Goal: Task Accomplishment & Management: Use online tool/utility

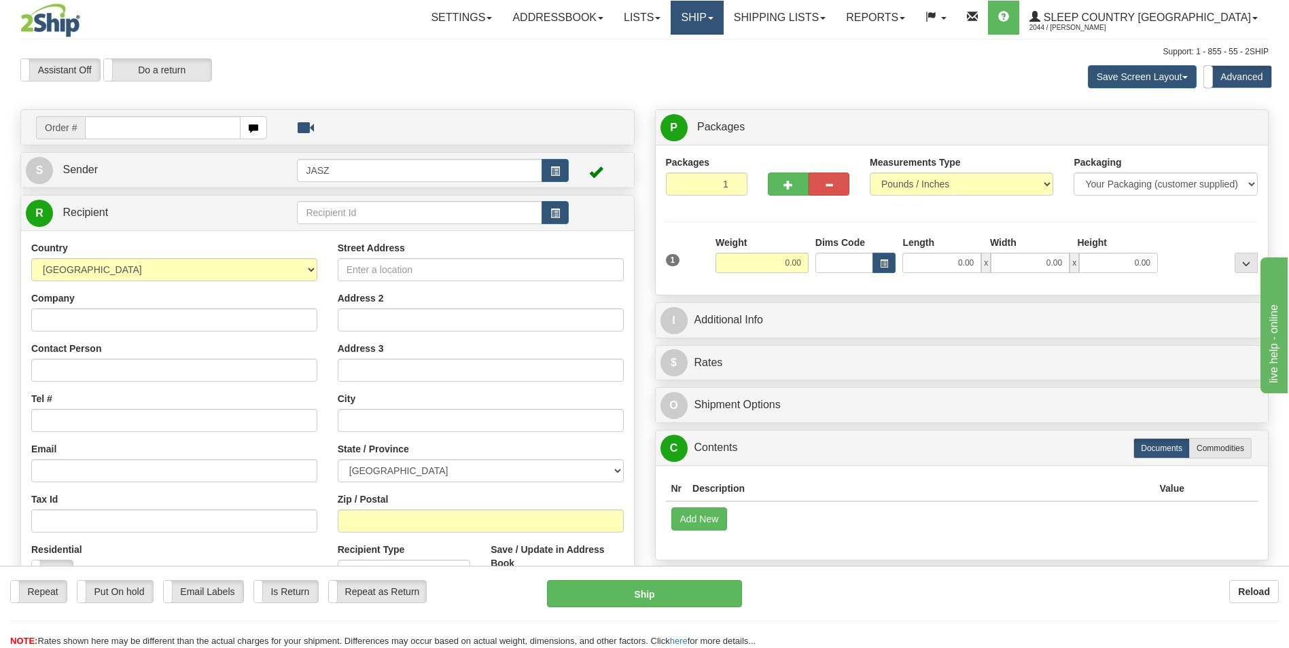
click at [723, 21] on link "Ship" at bounding box center [697, 18] width 52 height 34
click at [709, 68] on span "OnHold / Order Queue" at bounding box center [662, 65] width 96 height 11
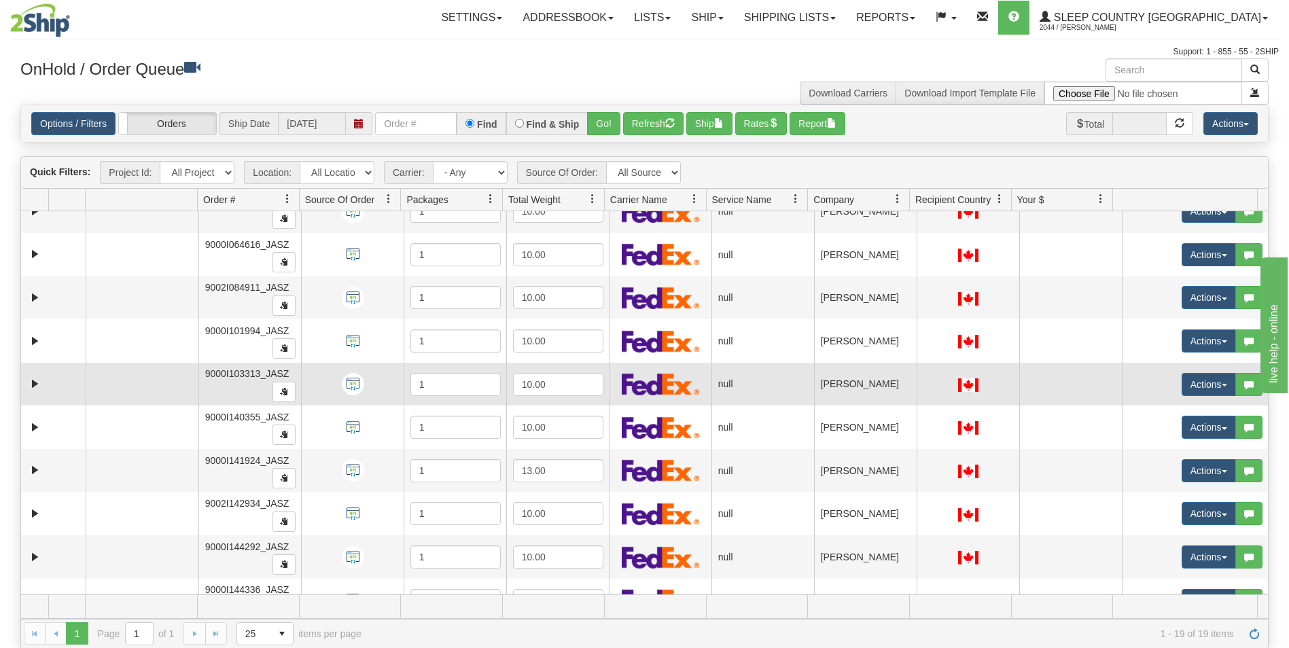
scroll to position [438, 0]
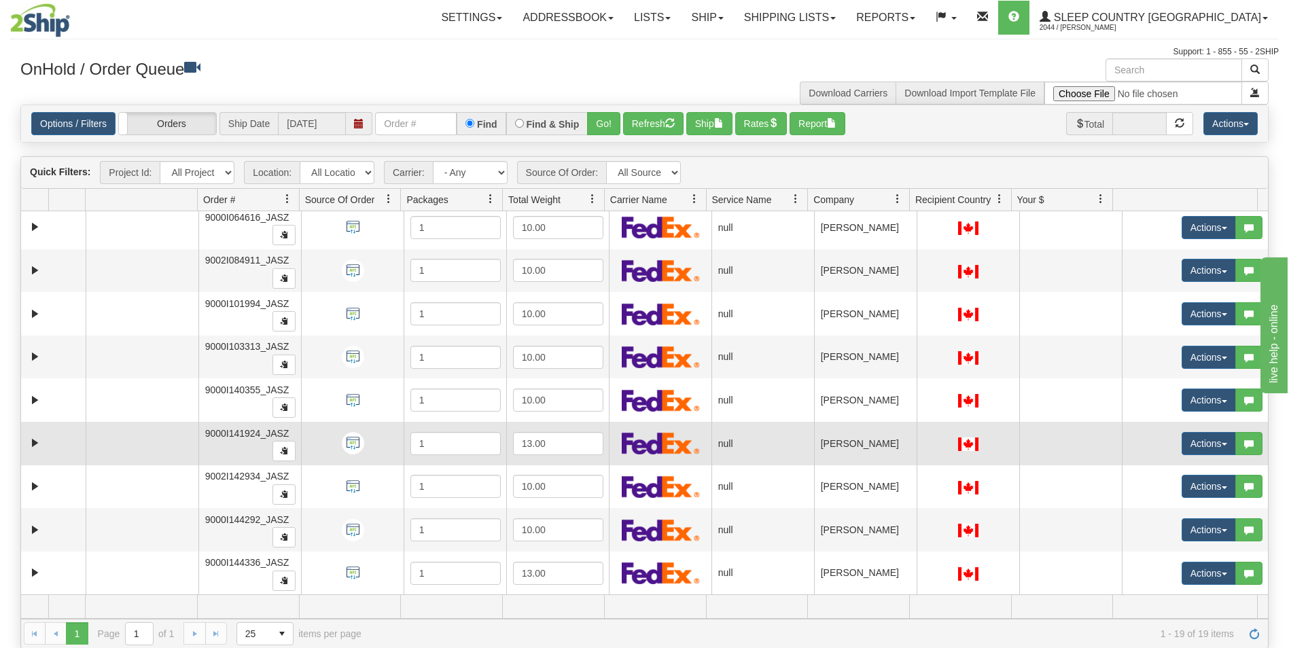
drag, startPoint x: 999, startPoint y: 417, endPoint x: 1003, endPoint y: 425, distance: 8.5
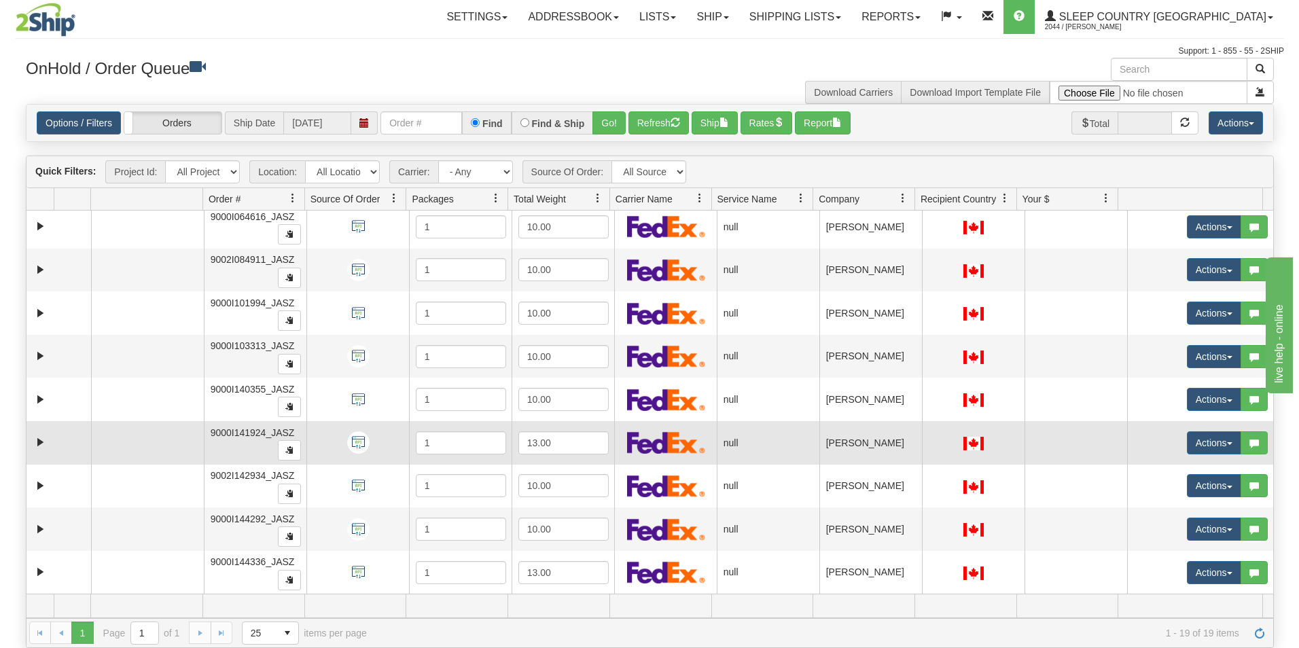
scroll to position [68, 0]
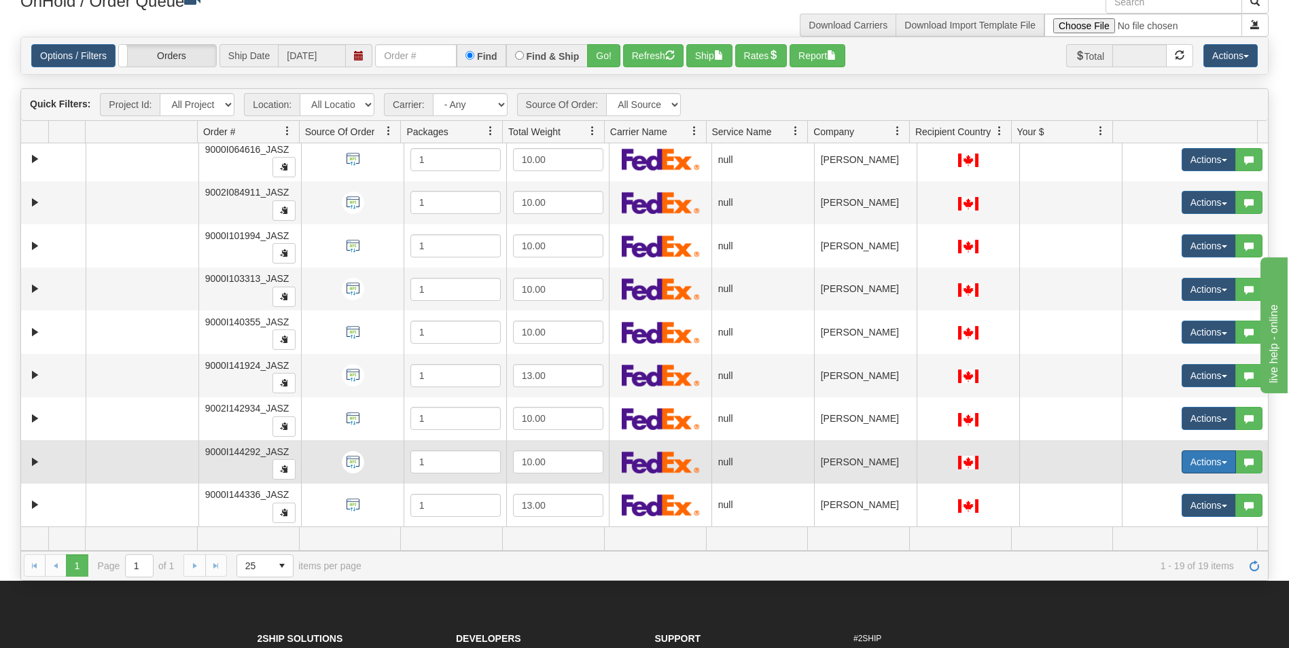
click at [1198, 470] on button "Actions" at bounding box center [1209, 462] width 54 height 23
click at [1154, 491] on link "Open" at bounding box center [1177, 488] width 118 height 18
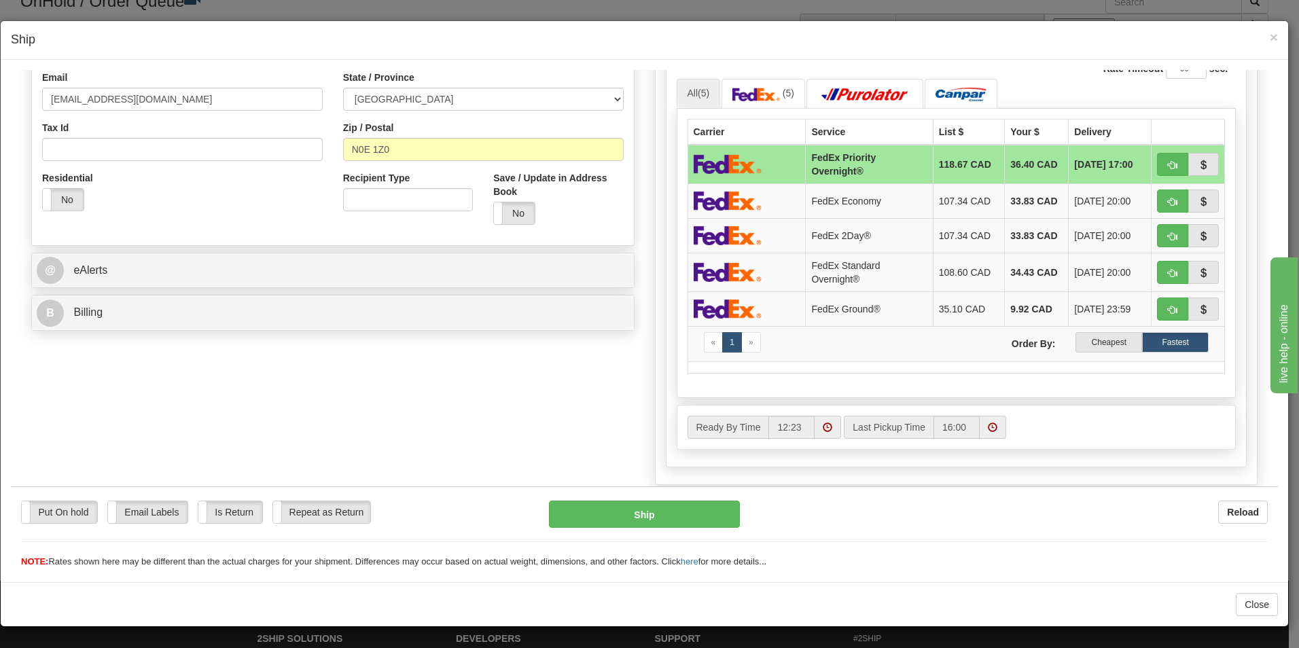
scroll to position [408, 0]
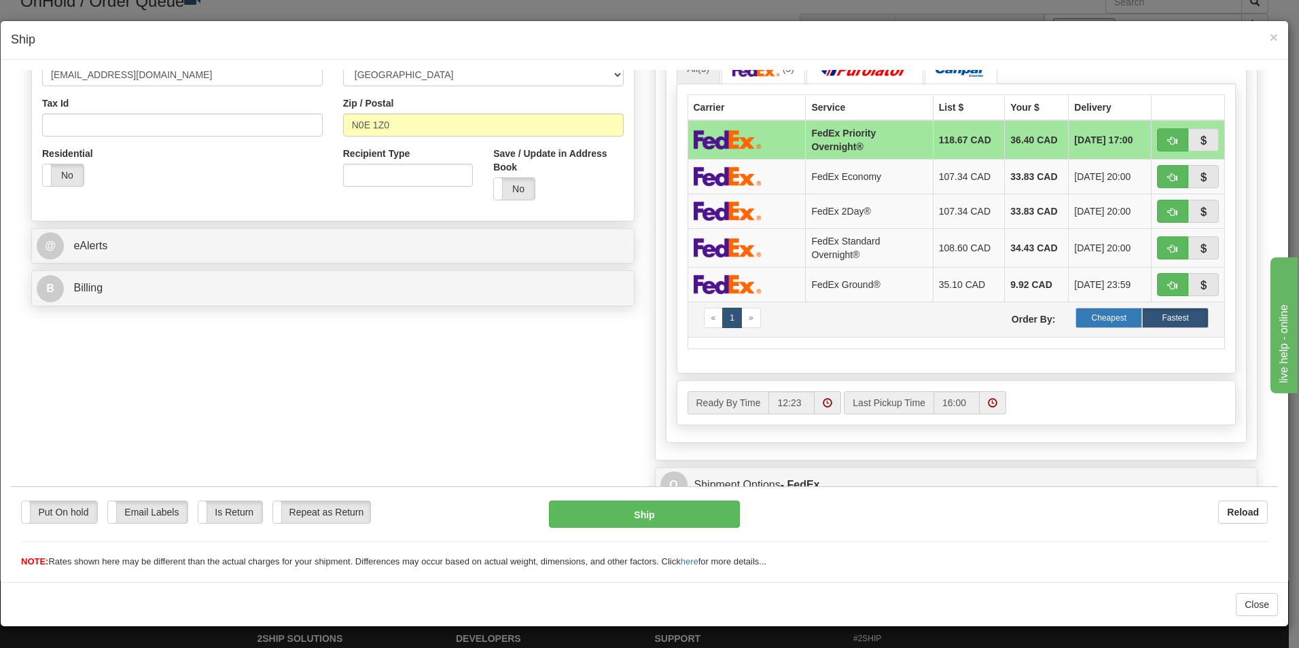
click at [1122, 308] on label "Cheapest" at bounding box center [1109, 317] width 67 height 20
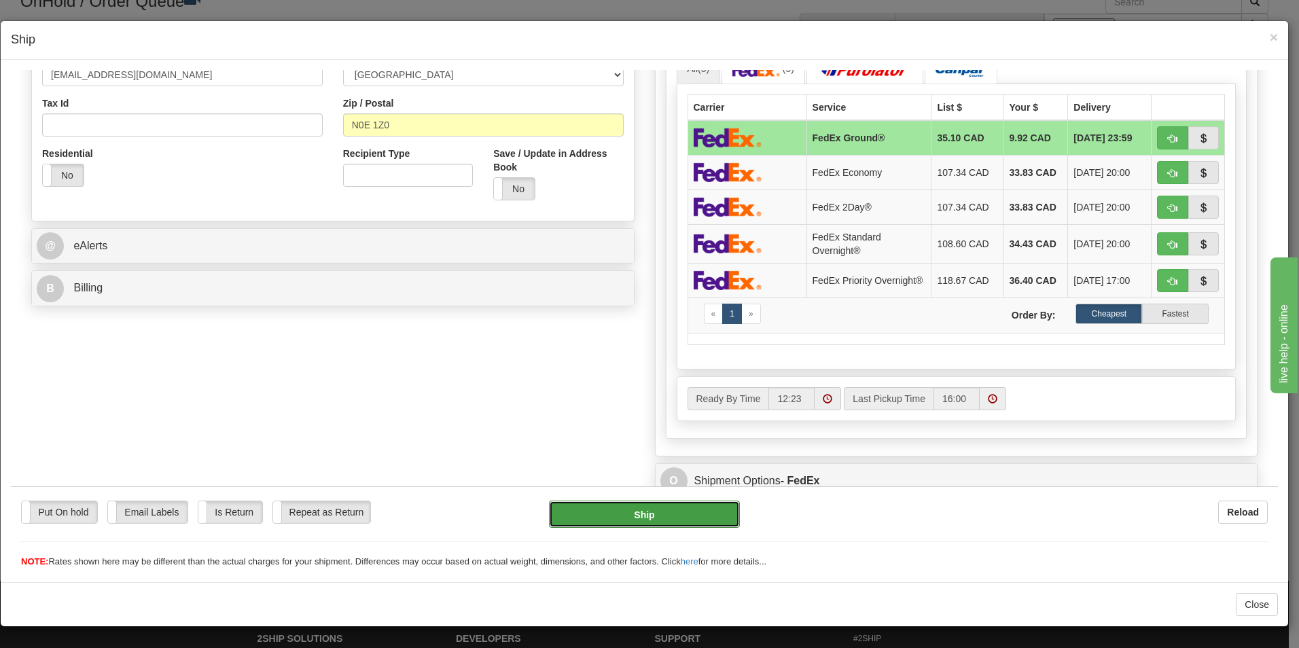
click at [670, 506] on button "Ship" at bounding box center [644, 513] width 191 height 27
type input "92"
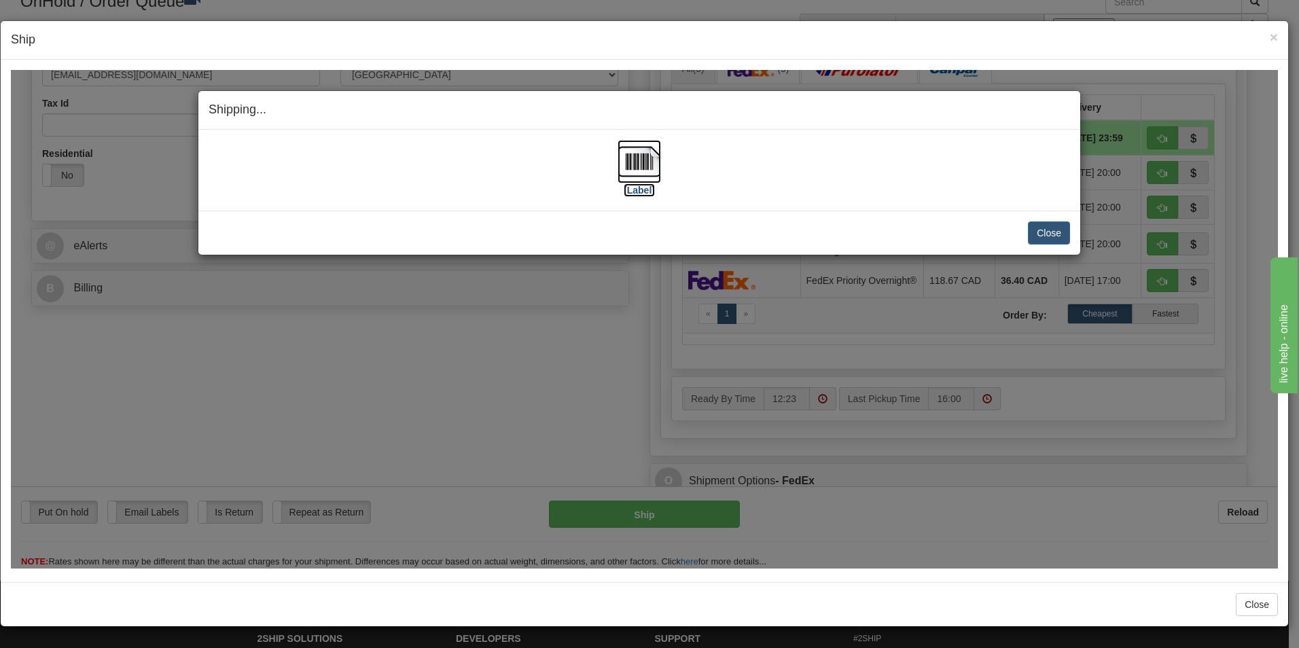
click at [651, 173] on img at bounding box center [639, 160] width 43 height 43
click at [1057, 228] on button "Close" at bounding box center [1049, 232] width 42 height 23
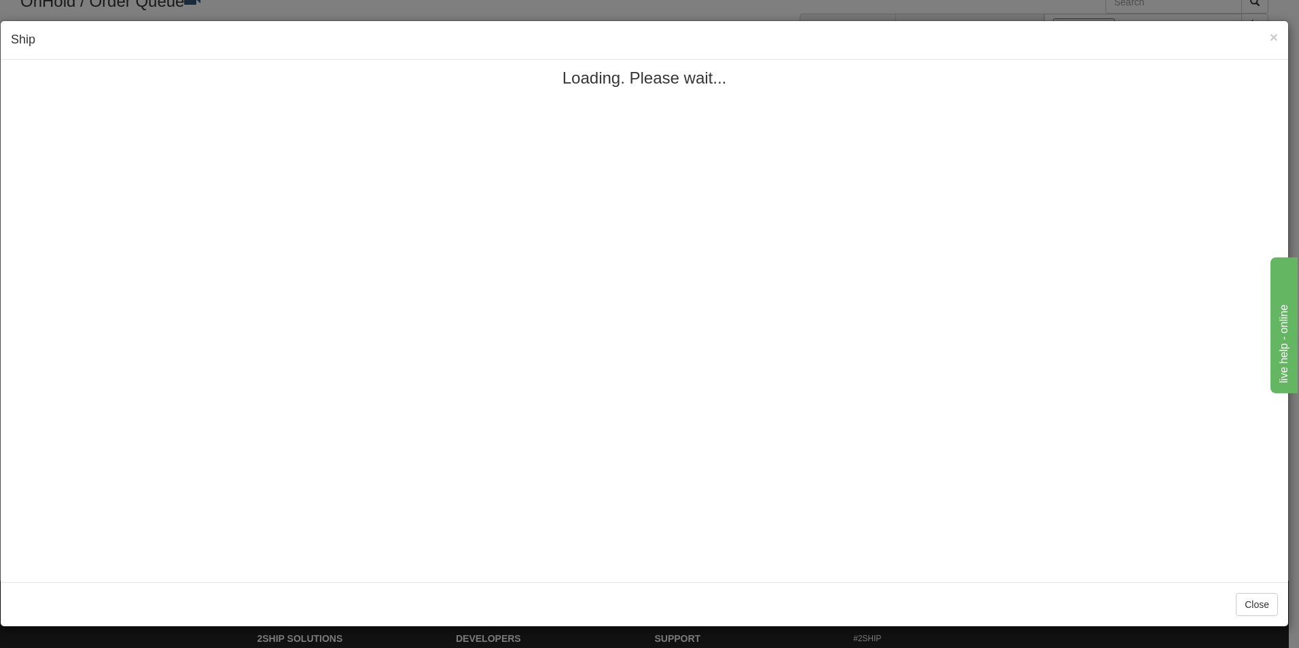
scroll to position [0, 0]
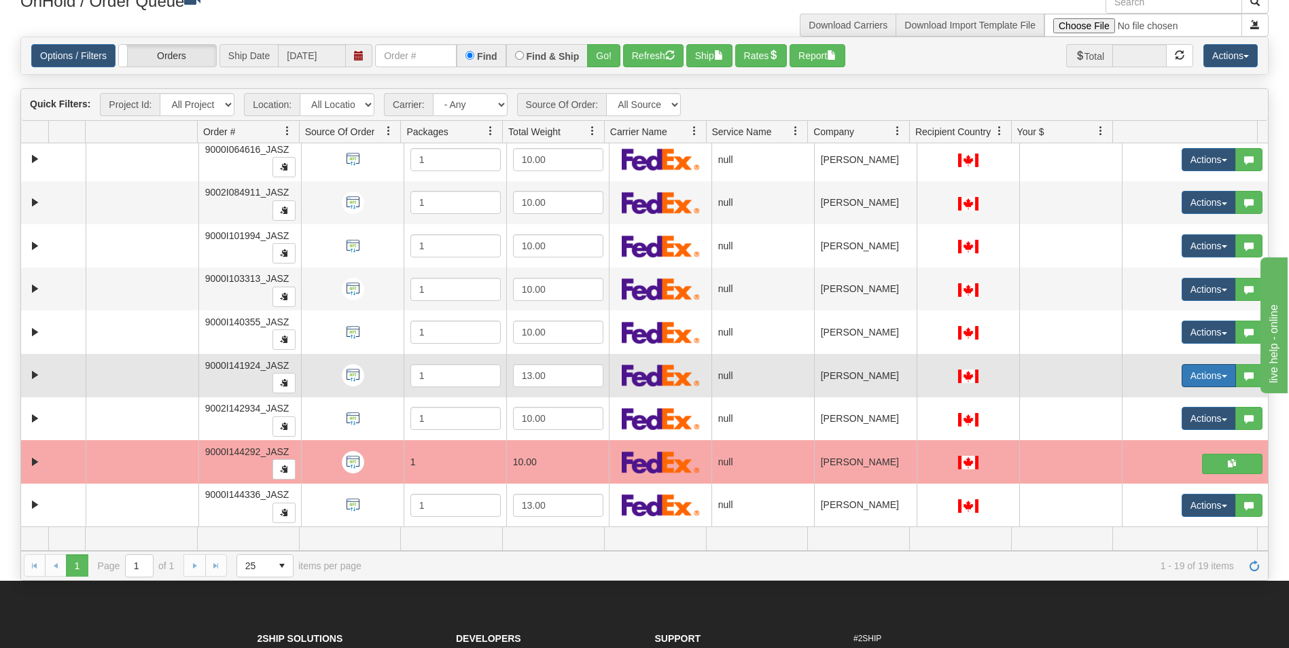
click at [1198, 372] on button "Actions" at bounding box center [1209, 375] width 54 height 23
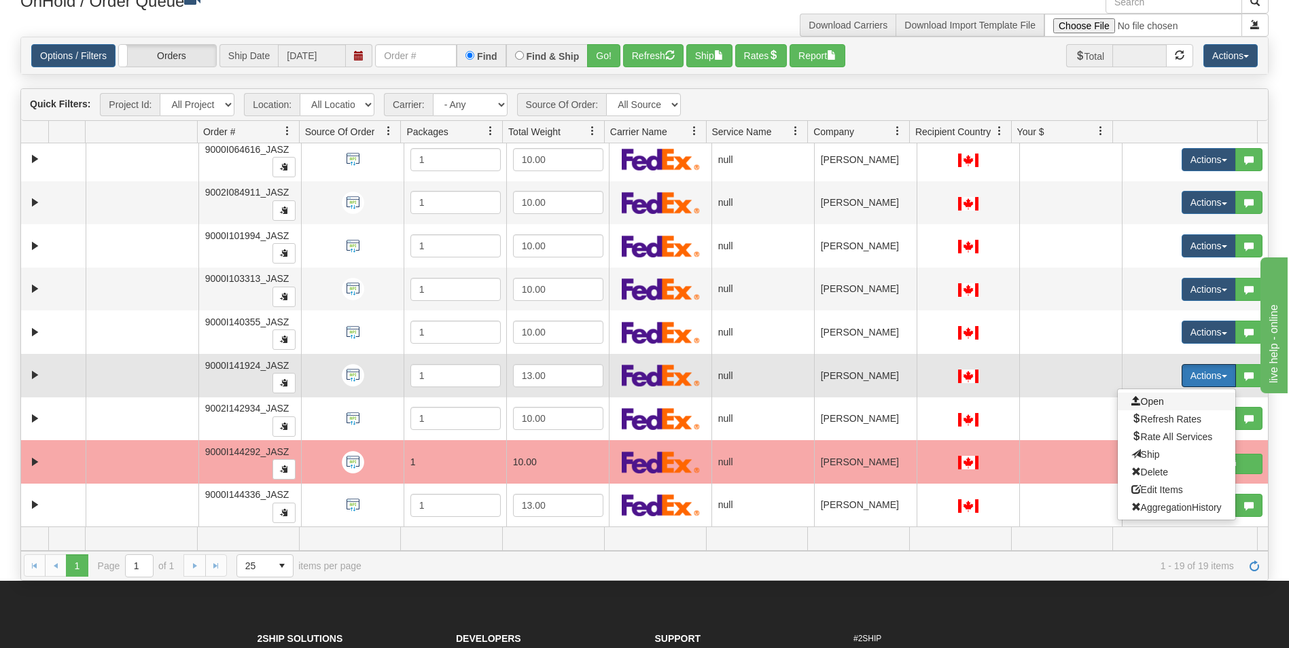
click at [1146, 400] on span "Open" at bounding box center [1147, 401] width 33 height 11
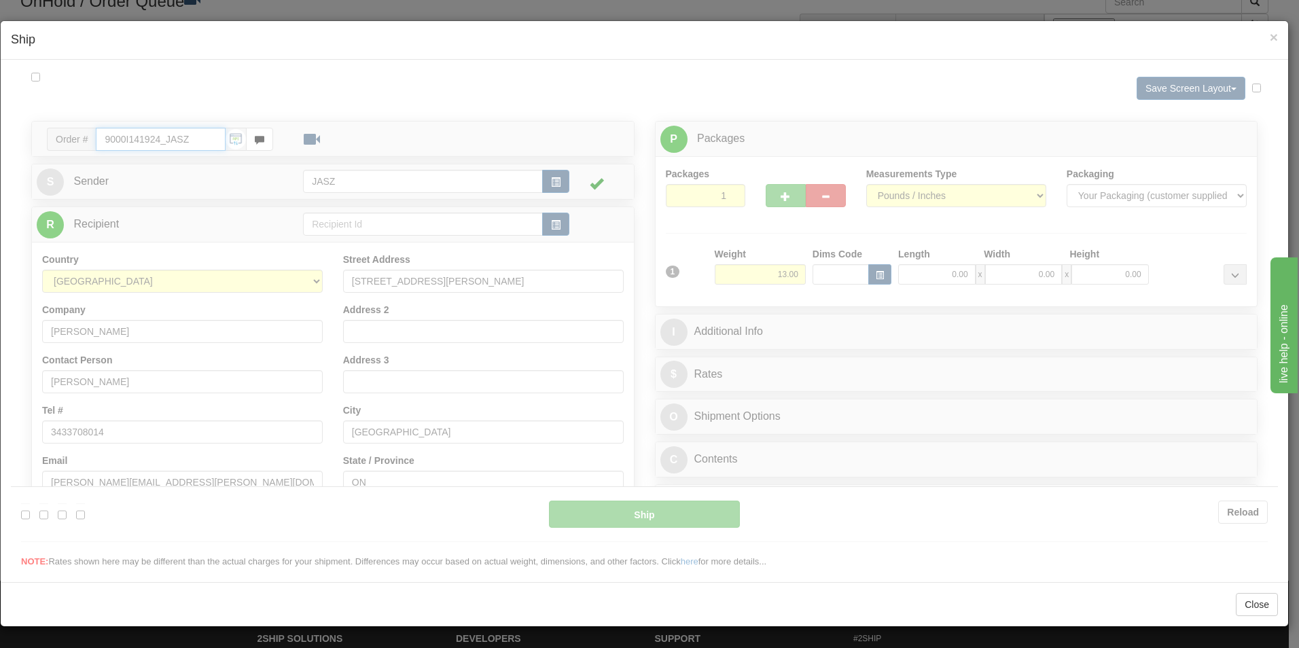
type input "12:23"
type input "16:00"
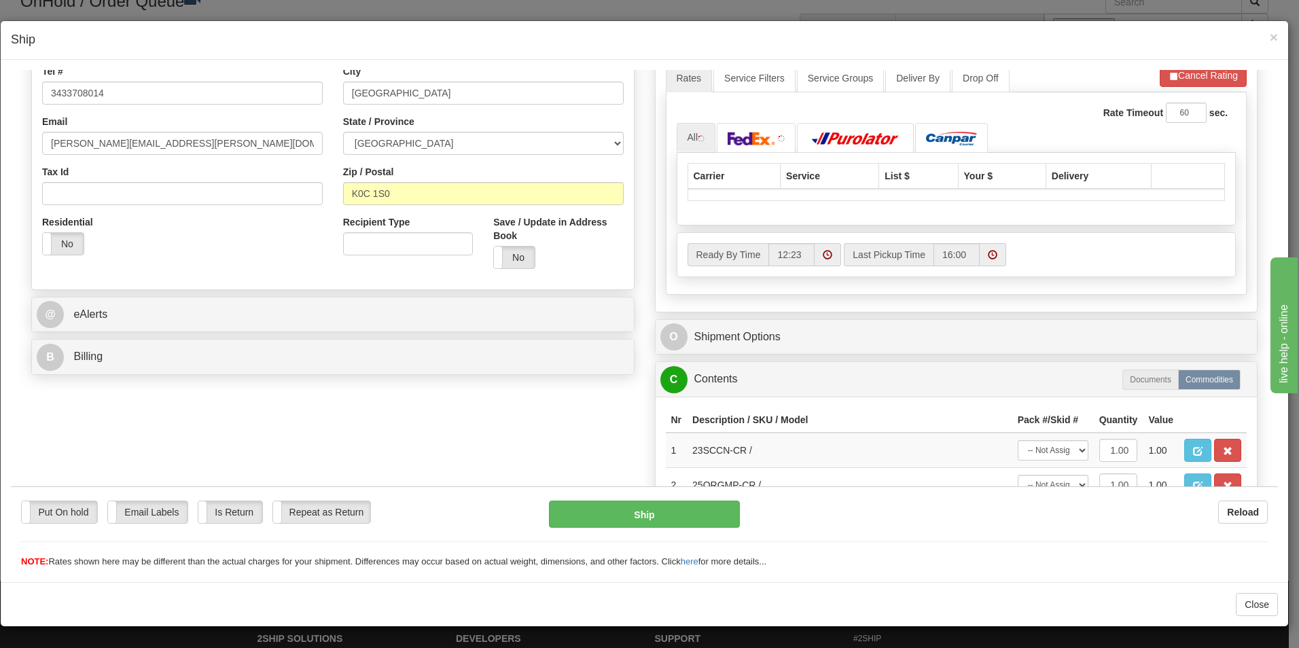
scroll to position [340, 0]
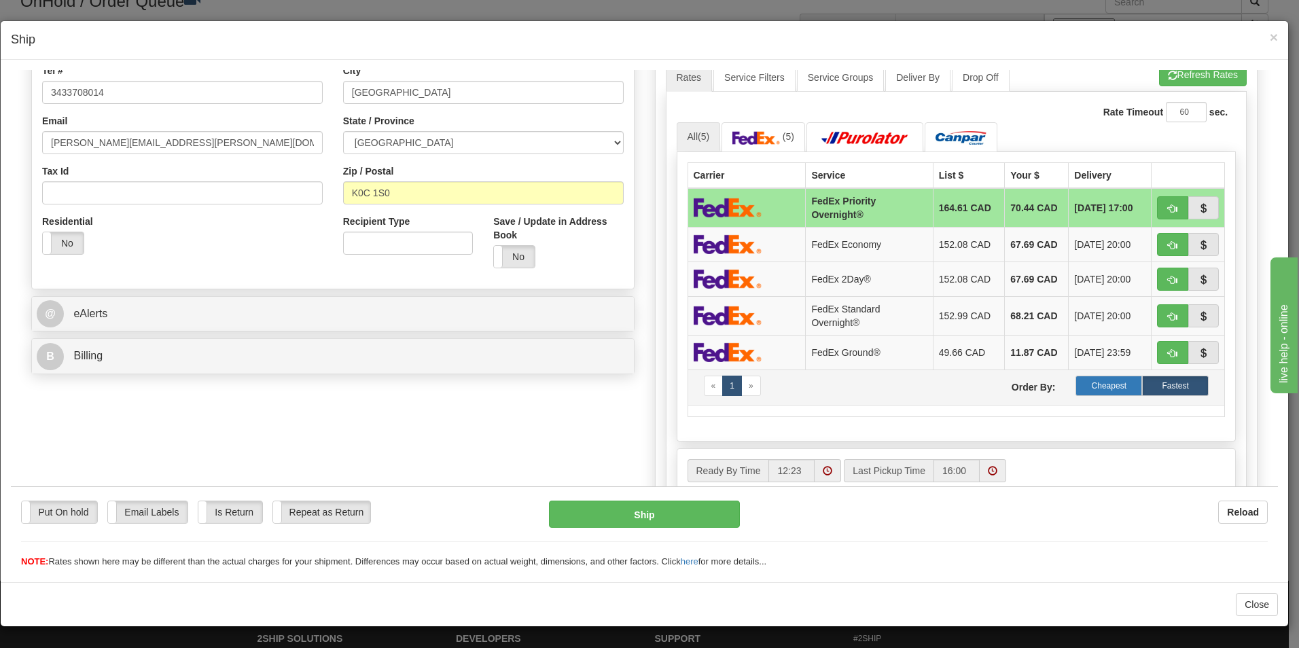
click at [1097, 377] on label "Cheapest" at bounding box center [1109, 385] width 67 height 20
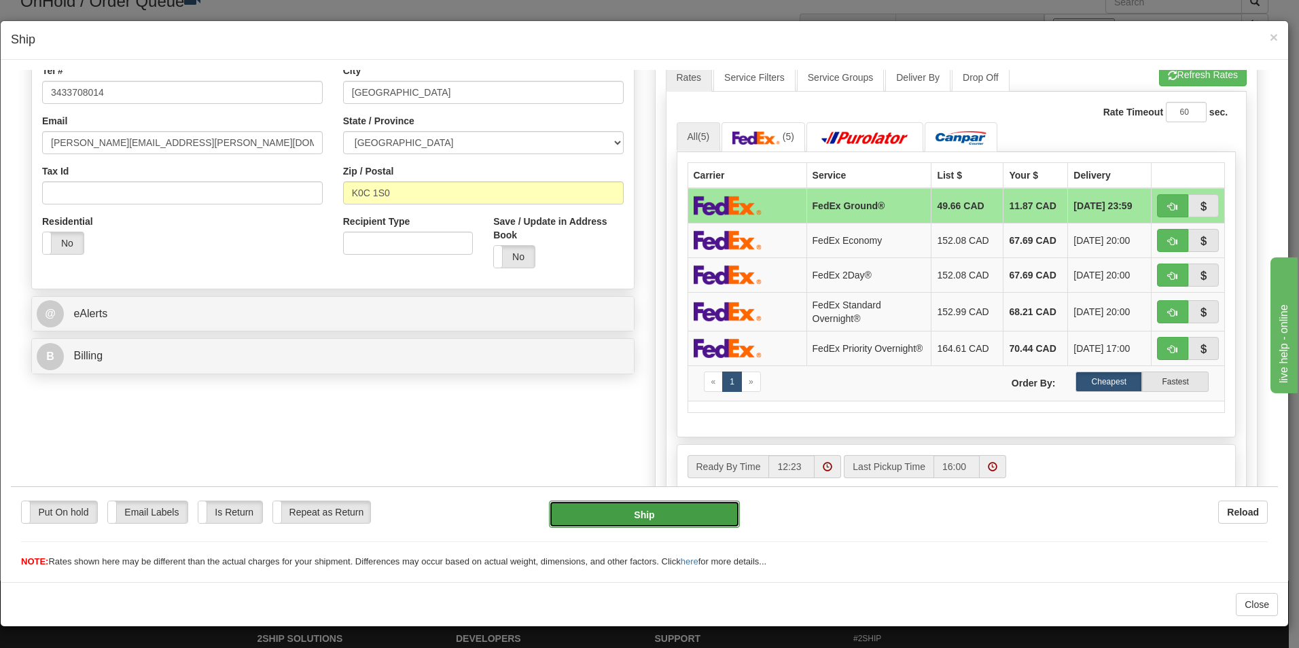
click at [646, 514] on button "Ship" at bounding box center [644, 513] width 191 height 27
type input "92"
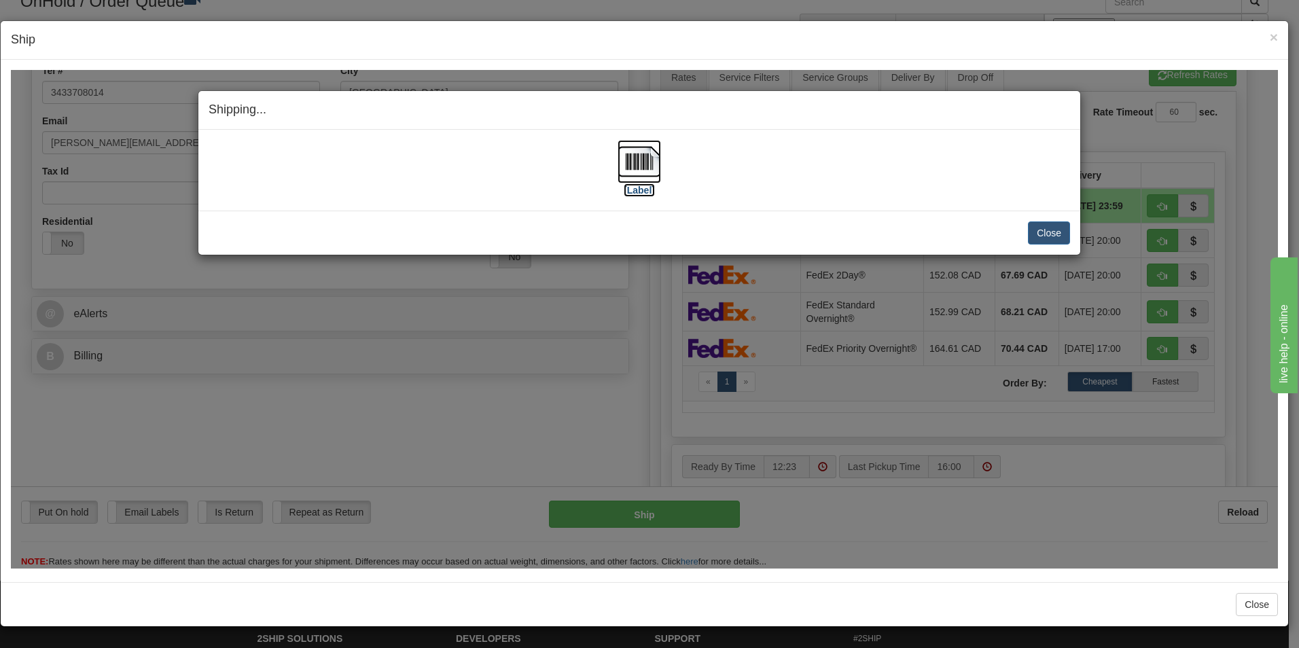
click at [656, 172] on img at bounding box center [639, 160] width 43 height 43
click at [1070, 241] on button "Close" at bounding box center [1049, 232] width 42 height 23
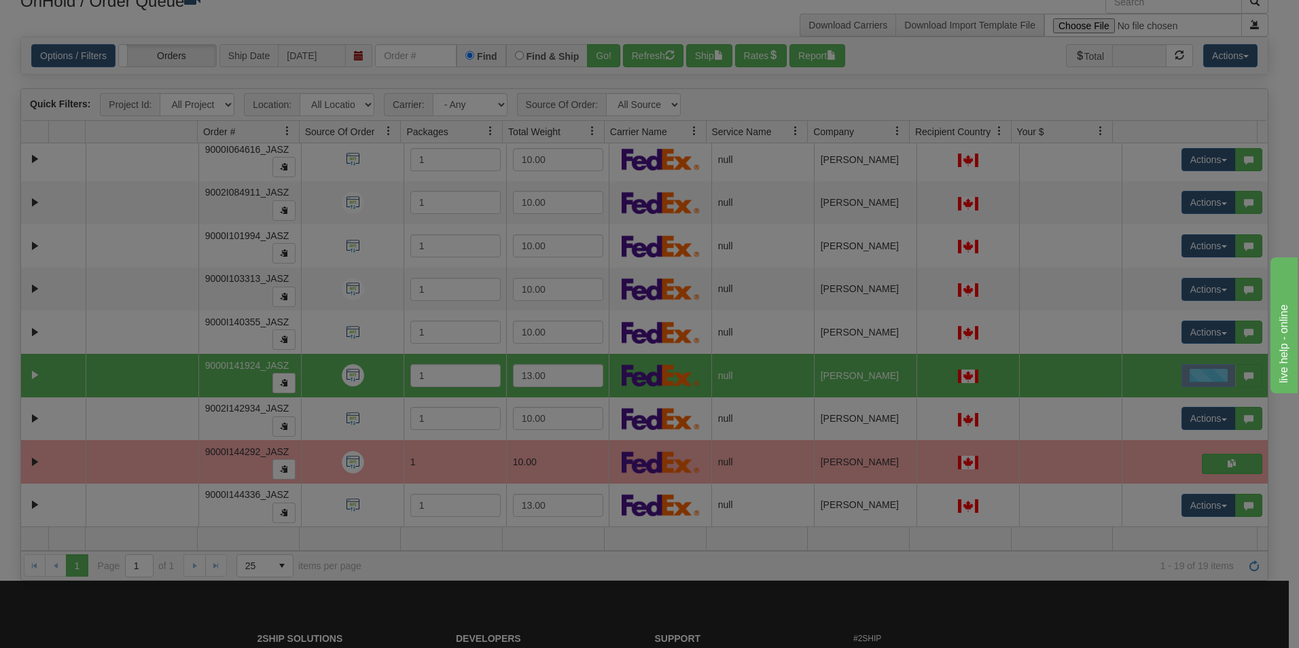
scroll to position [0, 0]
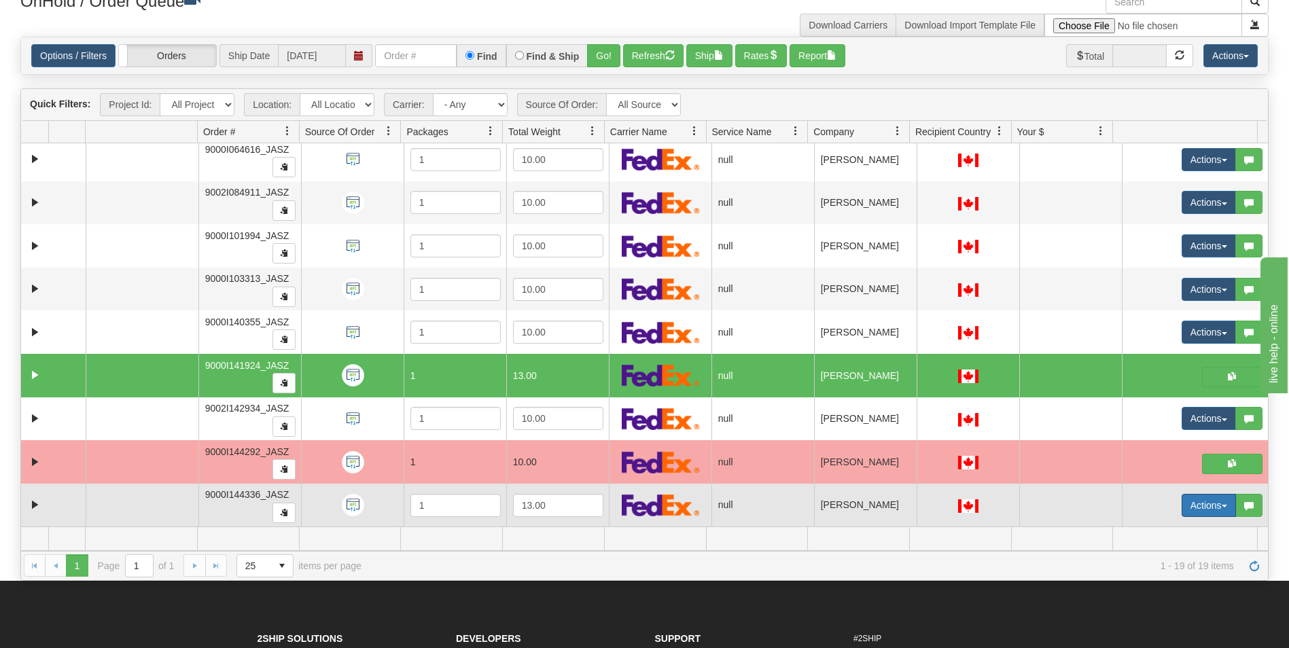
click at [1182, 507] on button "Actions" at bounding box center [1209, 505] width 54 height 23
click at [1152, 523] on link "Open" at bounding box center [1177, 532] width 118 height 18
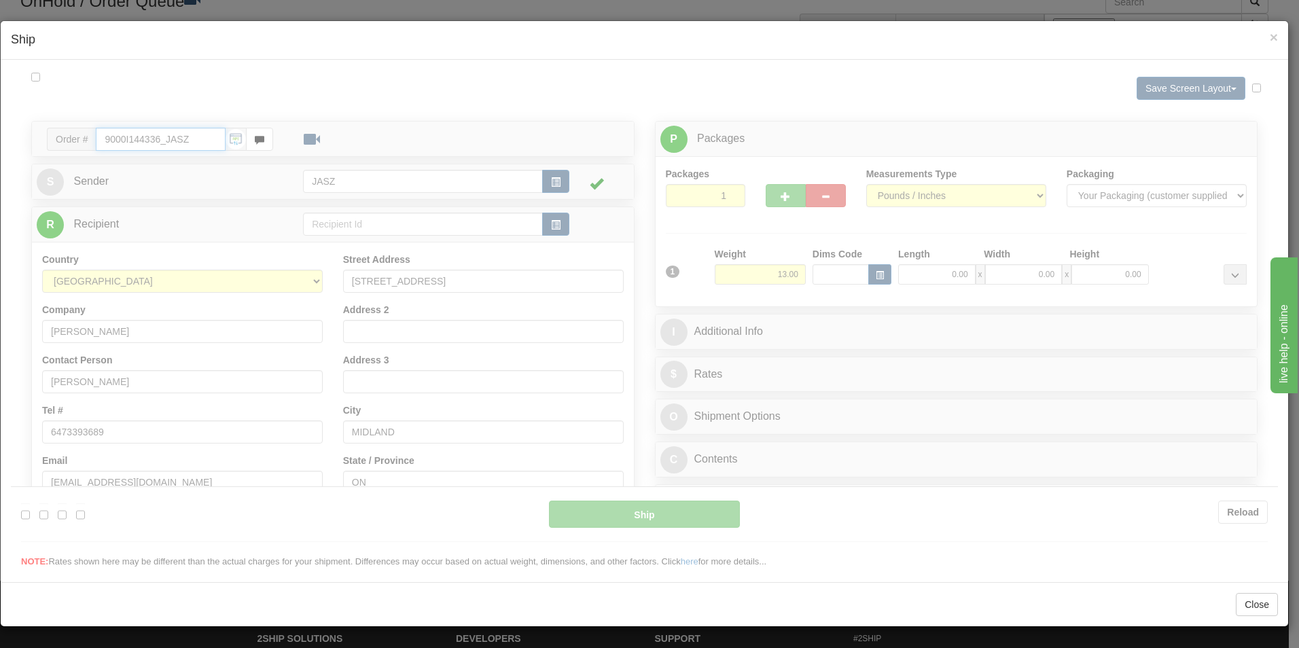
type input "12:24"
type input "16:00"
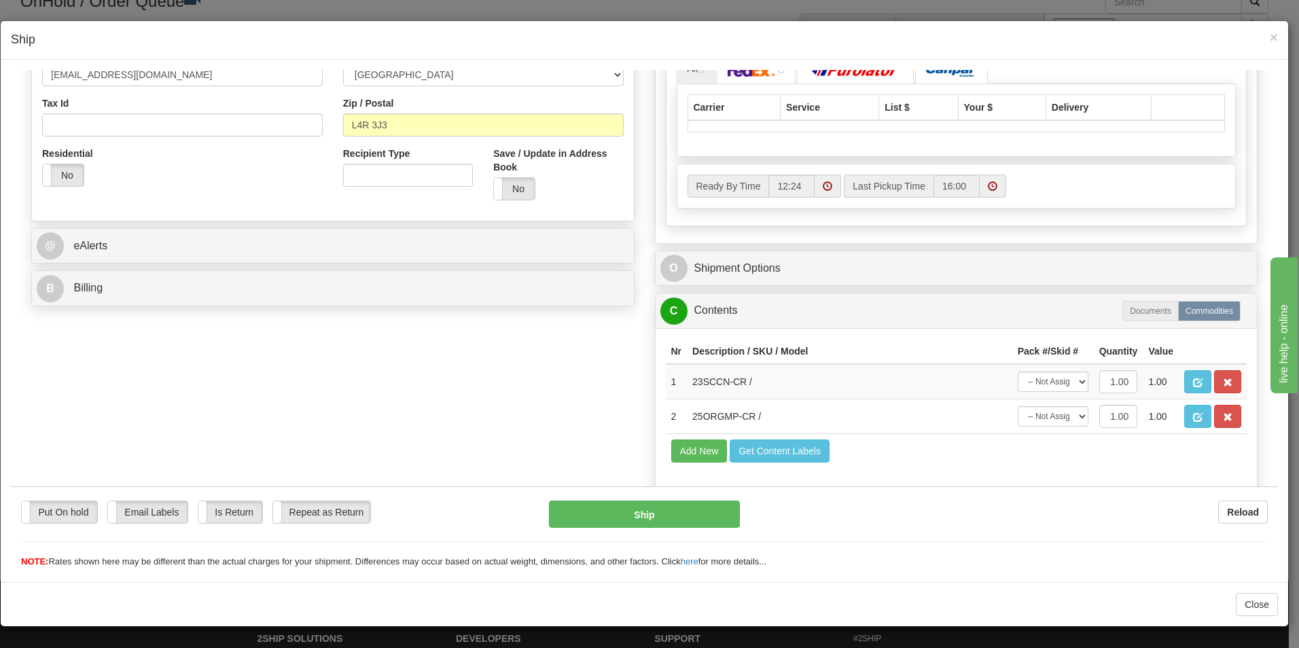
scroll to position [340, 0]
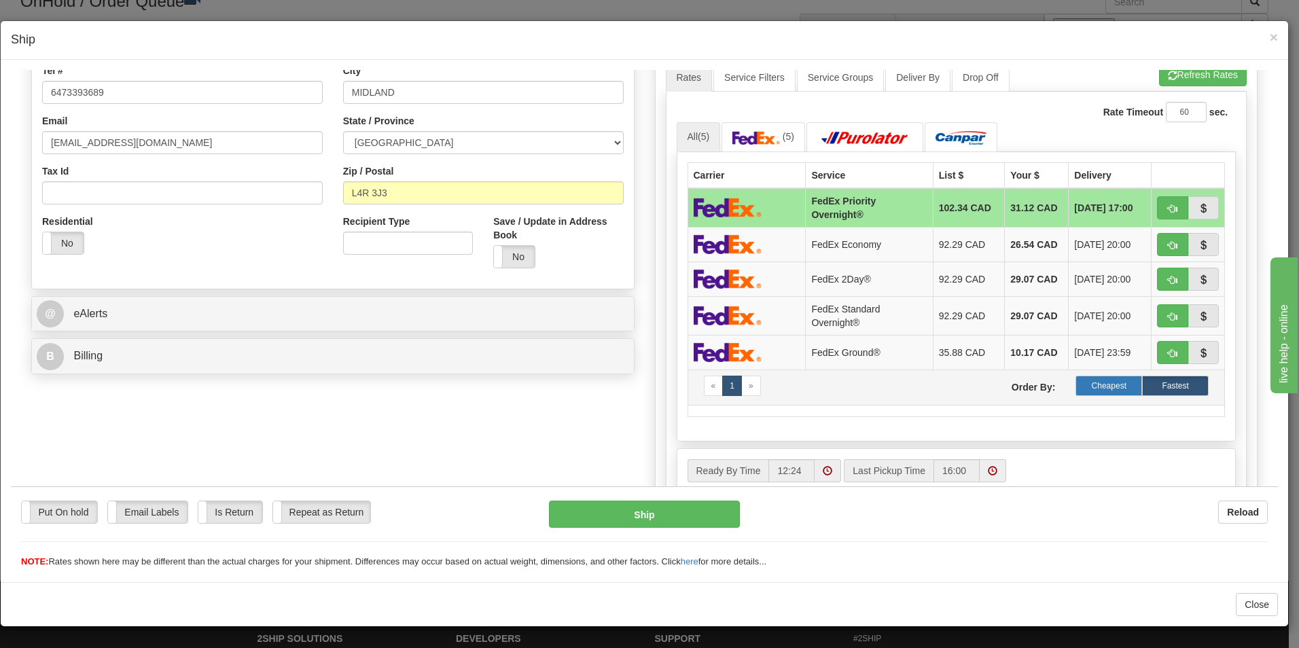
click at [1111, 381] on label "Cheapest" at bounding box center [1109, 385] width 67 height 20
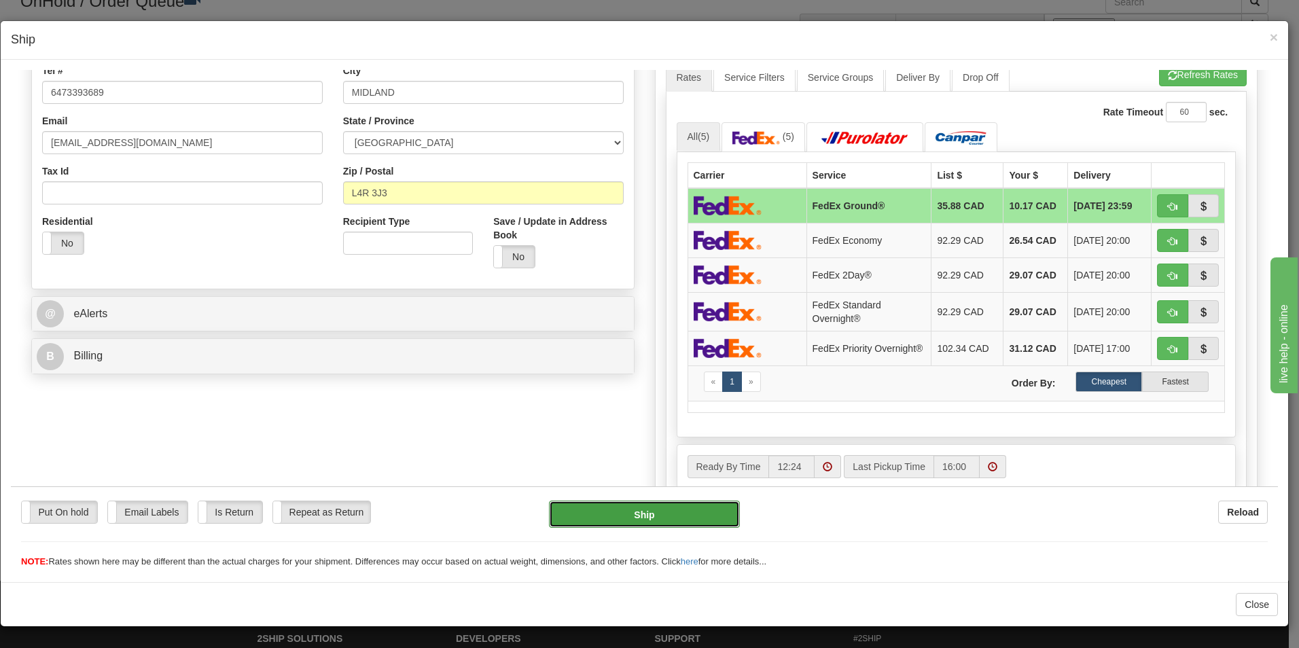
click at [680, 510] on button "Ship" at bounding box center [644, 513] width 191 height 27
type input "92"
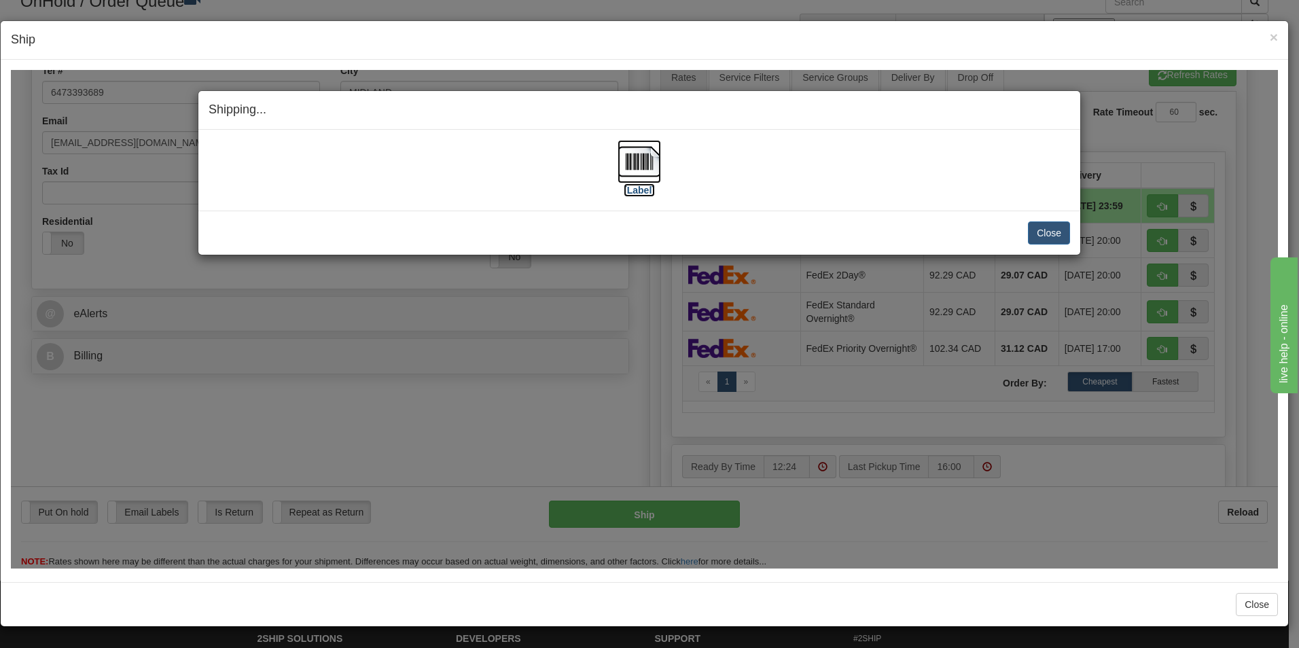
click at [626, 167] on img at bounding box center [639, 160] width 43 height 43
click at [1071, 239] on div "Close Cancel Cancel Shipment and Quit Pickup Quit Pickup ONLY" at bounding box center [639, 232] width 882 height 44
click at [1067, 237] on button "Close" at bounding box center [1049, 232] width 42 height 23
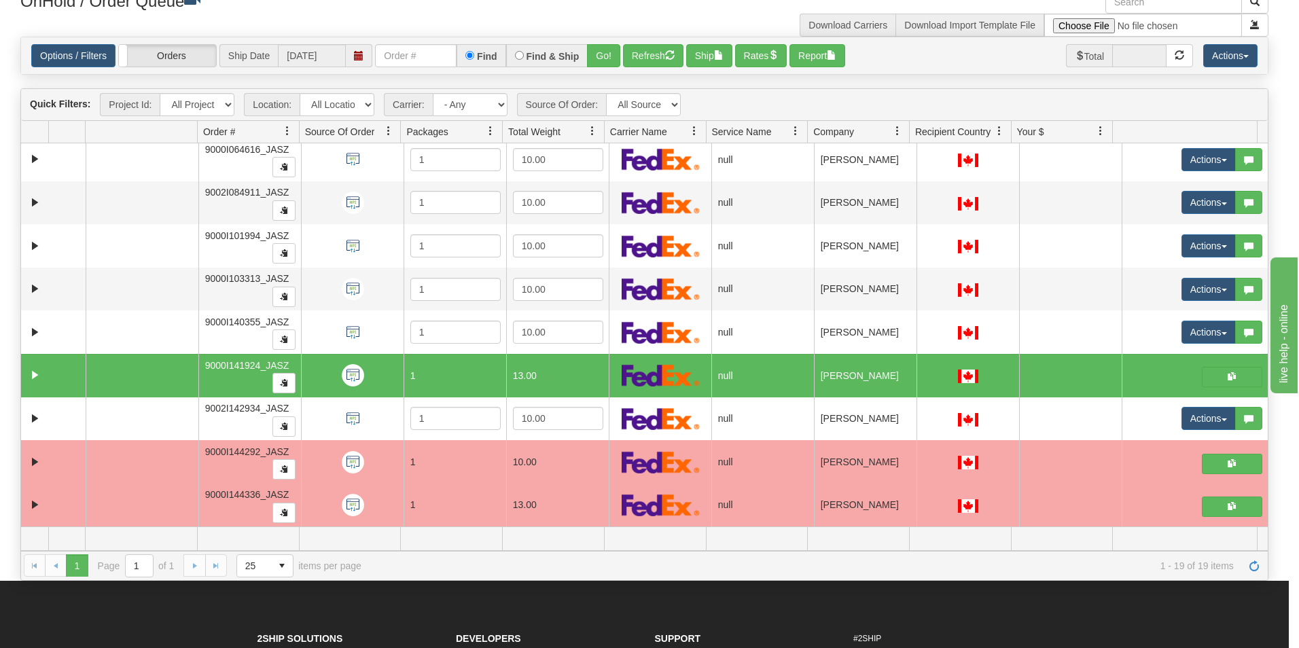
scroll to position [0, 0]
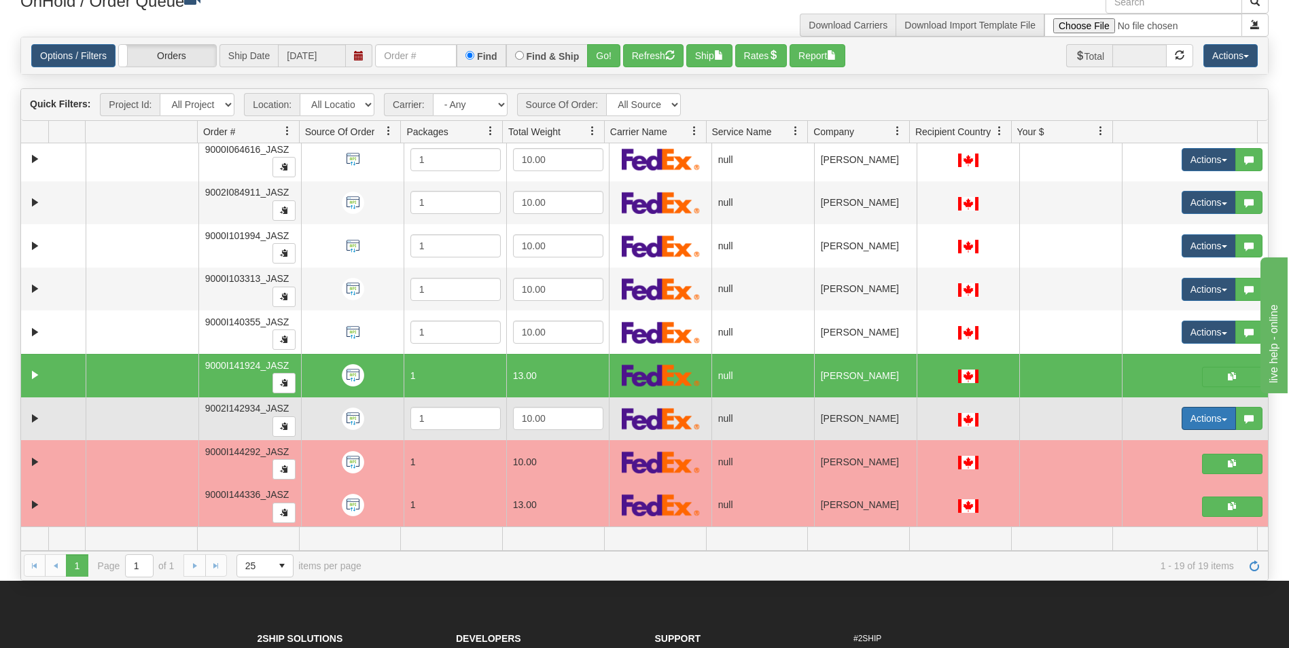
click at [1182, 420] on button "Actions" at bounding box center [1209, 418] width 54 height 23
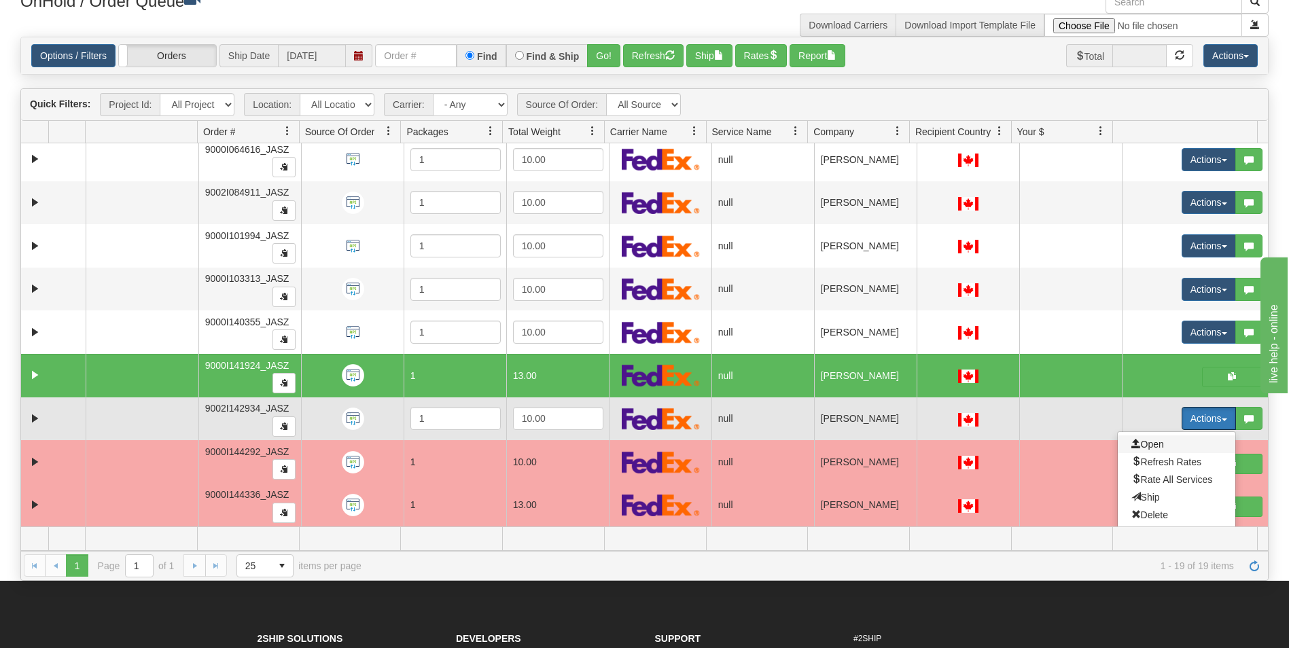
click at [1131, 441] on span "Open" at bounding box center [1147, 444] width 33 height 11
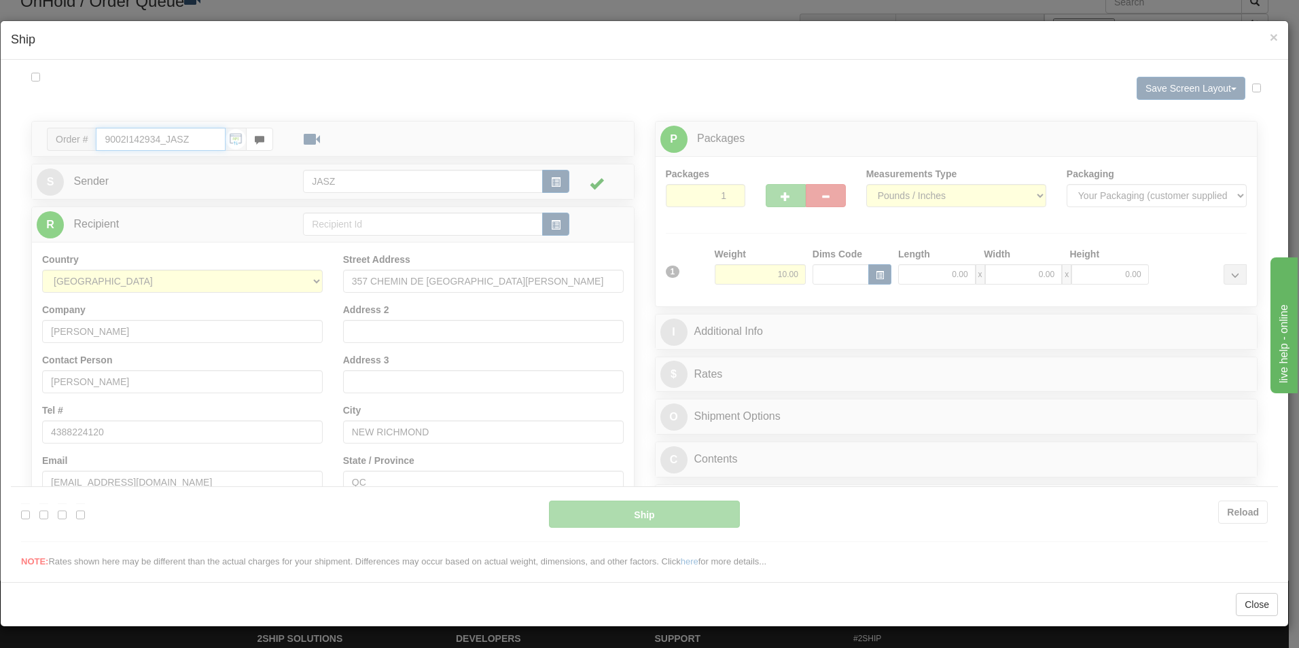
type input "12:24"
type input "16:00"
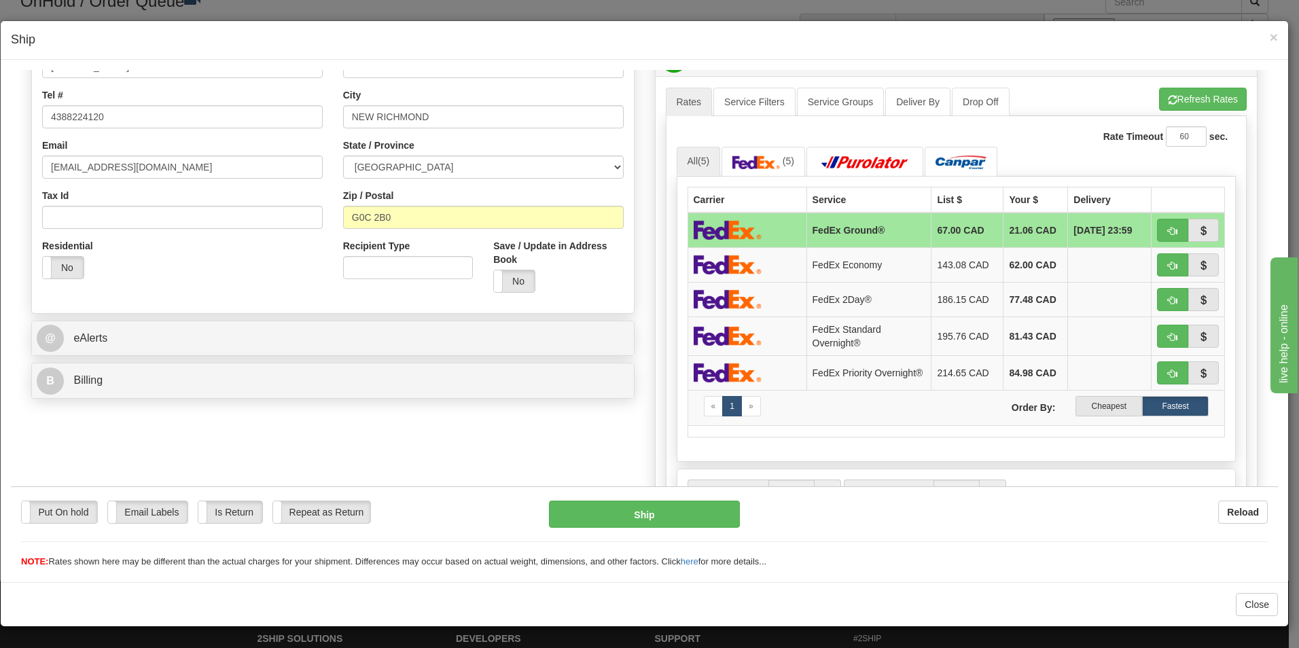
scroll to position [340, 0]
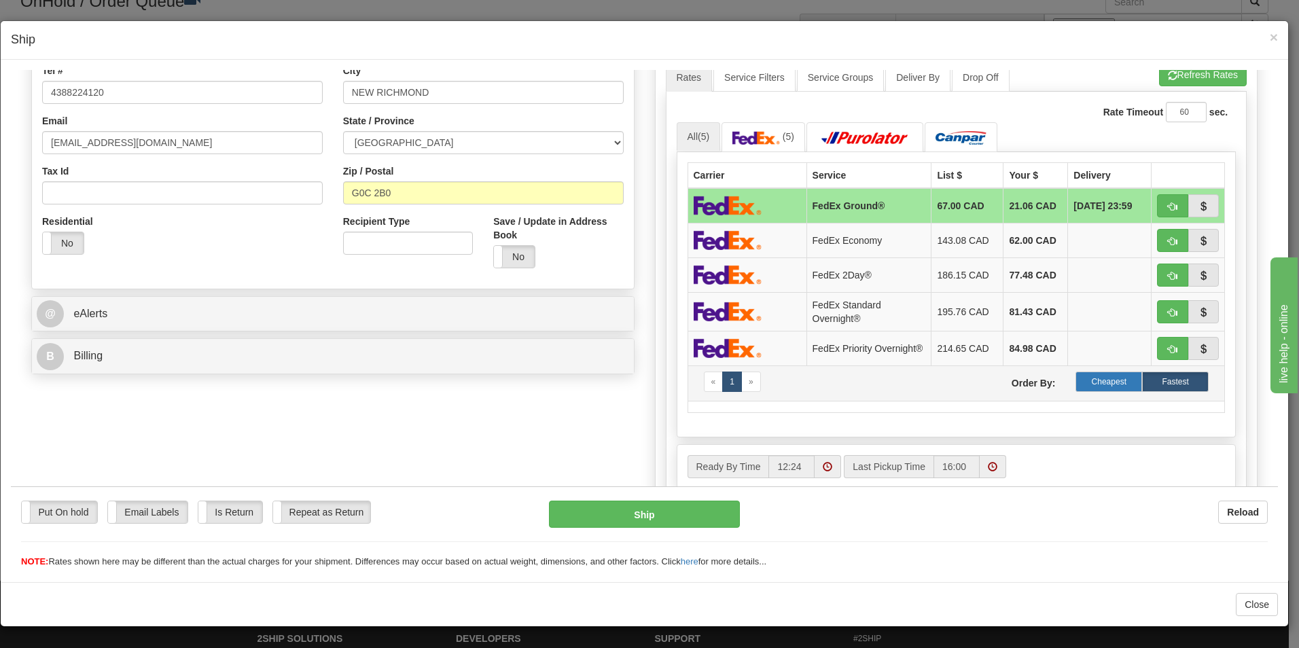
click at [1095, 384] on label "Cheapest" at bounding box center [1109, 381] width 67 height 20
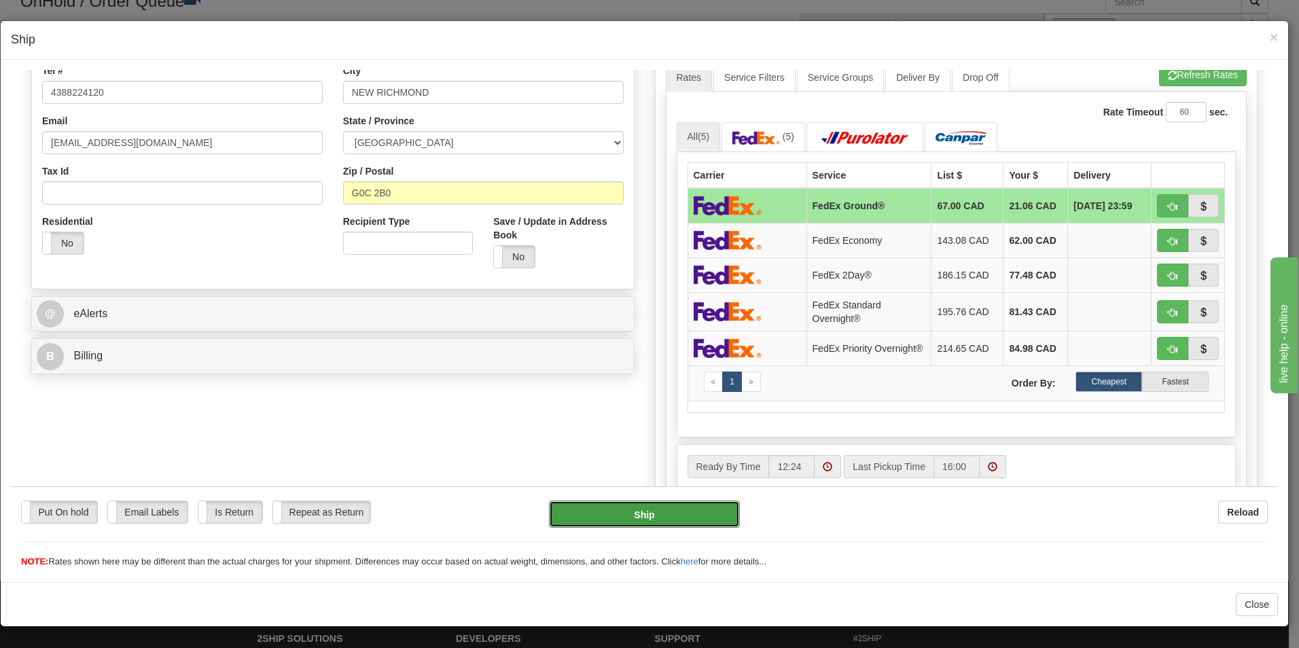
click at [655, 510] on button "Ship" at bounding box center [644, 513] width 191 height 27
type input "92"
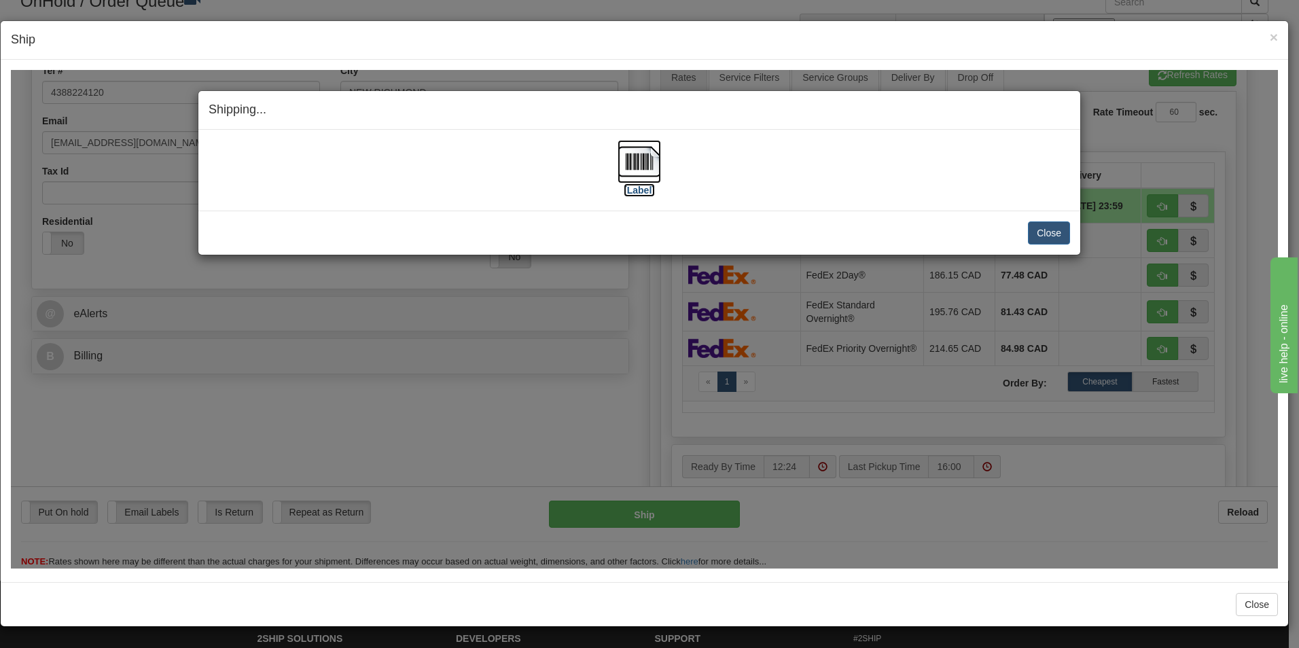
click at [645, 177] on img at bounding box center [639, 160] width 43 height 43
click at [1042, 237] on button "Close" at bounding box center [1049, 232] width 42 height 23
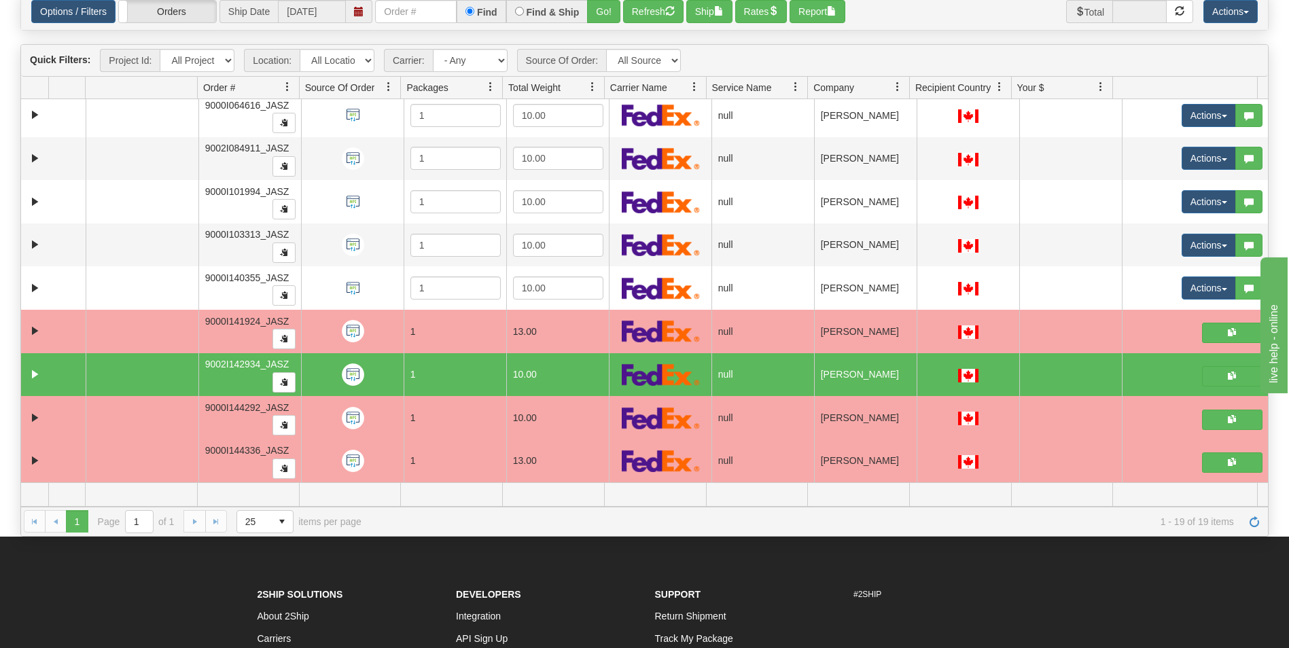
scroll to position [136, 0]
